Goal: Task Accomplishment & Management: Manage account settings

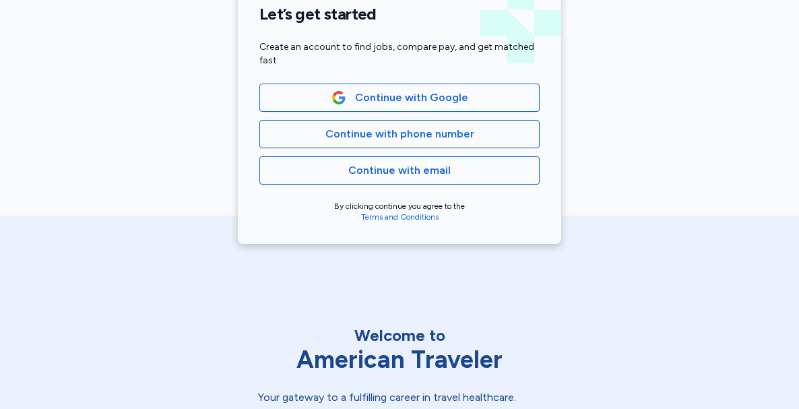
scroll to position [389, 0]
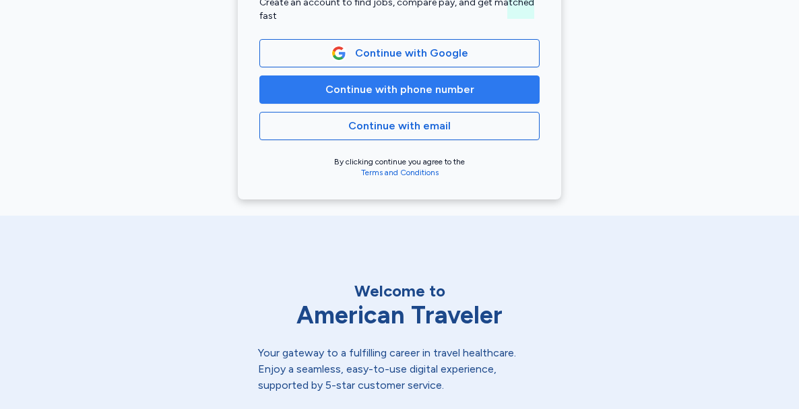
click at [461, 96] on span "Continue with phone number" at bounding box center [399, 90] width 149 height 16
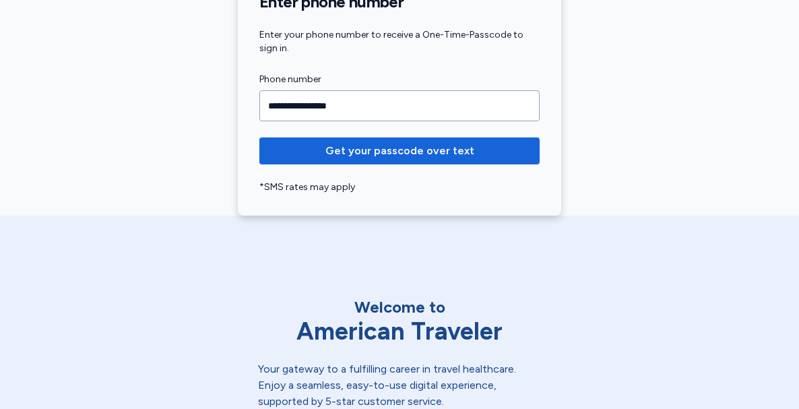
type input "**********"
click at [259, 137] on button "Get your passcode over text" at bounding box center [399, 150] width 280 height 27
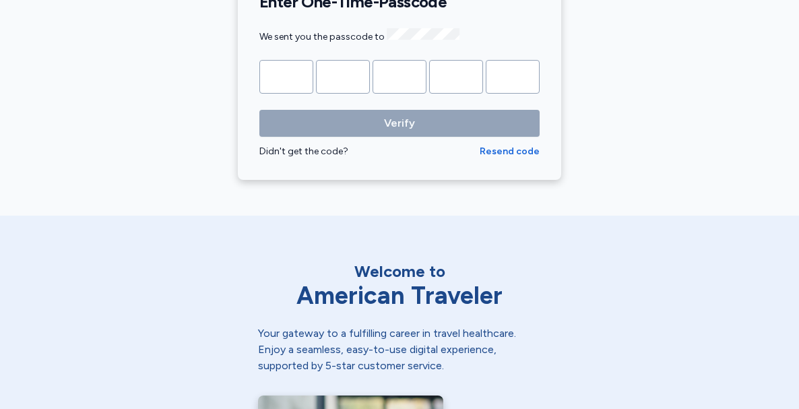
type input "*"
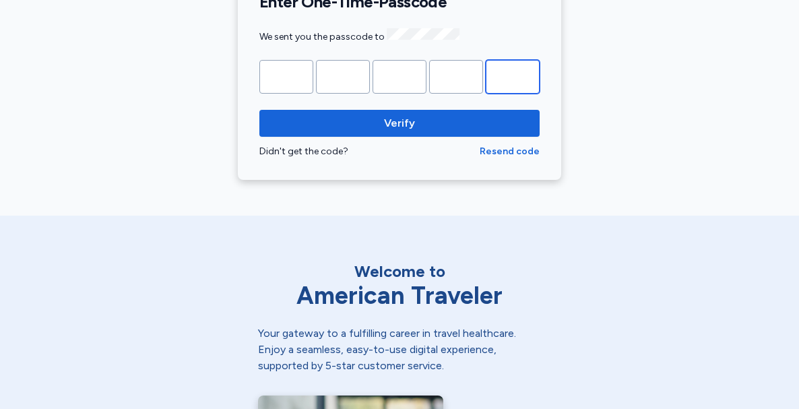
type input "*"
click at [259, 110] on button "Verify" at bounding box center [399, 123] width 280 height 27
